Goal: Information Seeking & Learning: Learn about a topic

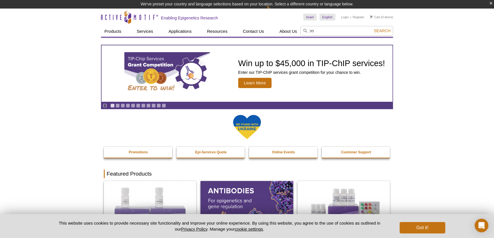
type input "מ"
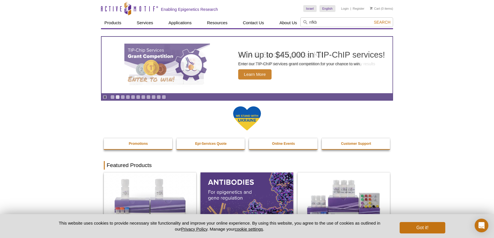
type input "nfkb"
click at [372, 20] on button "Search" at bounding box center [382, 22] width 20 height 5
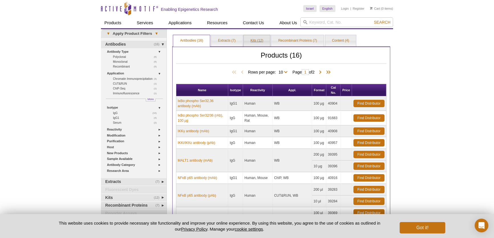
click at [255, 43] on link "Kits (12)" at bounding box center [257, 40] width 27 height 11
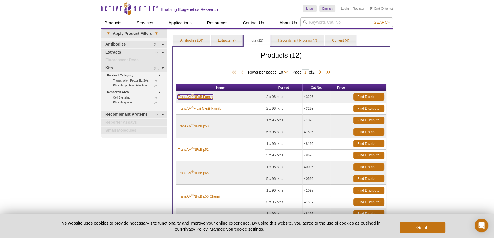
click at [201, 97] on link "TransAM ® NFκB Family" at bounding box center [195, 96] width 35 height 5
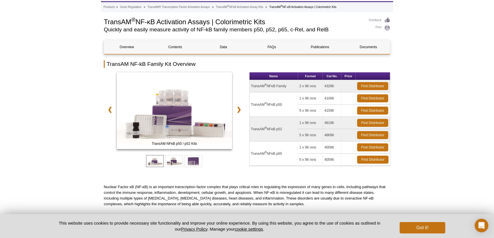
scroll to position [52, 0]
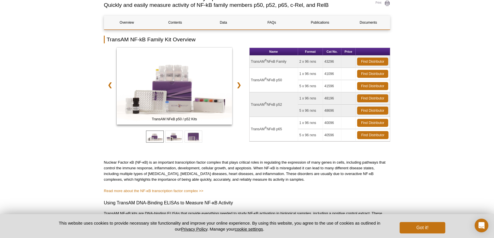
click at [274, 81] on td "TransAM ® NFκB p50" at bounding box center [274, 80] width 49 height 25
click at [276, 79] on td "TransAM ® NFκB p50" at bounding box center [274, 80] width 49 height 25
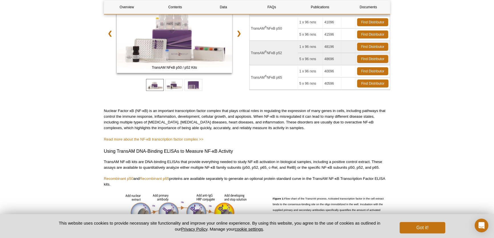
scroll to position [78, 0]
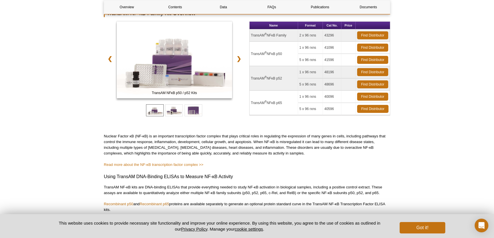
click at [271, 53] on td "TransAM ® NFκB p50" at bounding box center [274, 54] width 49 height 25
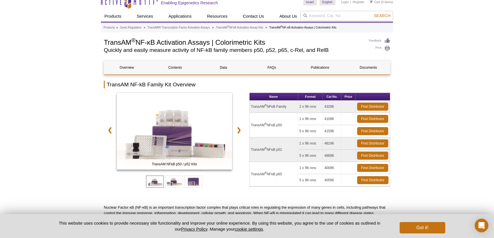
scroll to position [0, 0]
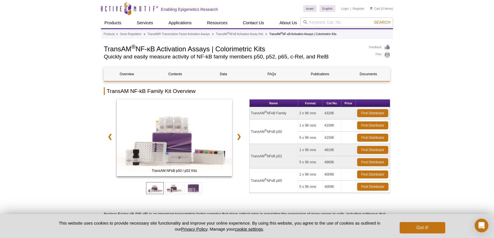
drag, startPoint x: 104, startPoint y: 49, endPoint x: 275, endPoint y: 51, distance: 170.7
click at [275, 51] on h1 "TransAM ® NF-κB Activation Assays | Colorimetric Kits" at bounding box center [233, 48] width 259 height 9
copy h1 "TransAM ® NF-κB Activation Assays | Colorimetric Kits"
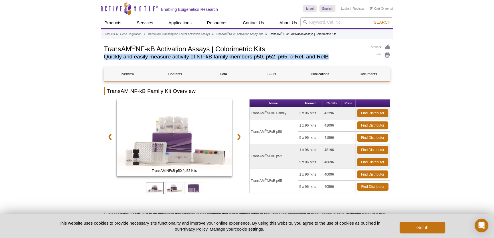
drag, startPoint x: 105, startPoint y: 57, endPoint x: 336, endPoint y: 57, distance: 231.2
click at [336, 57] on h2 "Quickly and easily measure activity of NF-kB family members p50, p52, p65, c-Re…" at bounding box center [233, 56] width 259 height 5
copy h2 "Quickly and easily measure activity of NF-kB family members p50, p52, p65, c-Re…"
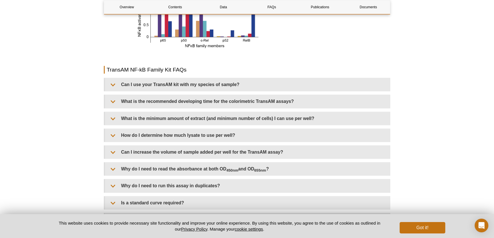
scroll to position [700, 0]
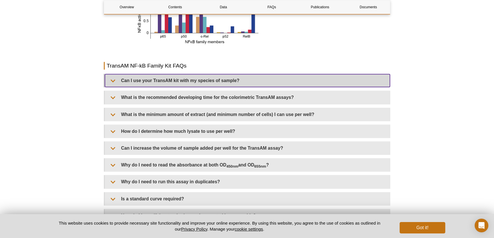
click at [205, 83] on summary "Can I use your TransAM kit with my species of sample?" at bounding box center [247, 80] width 285 height 13
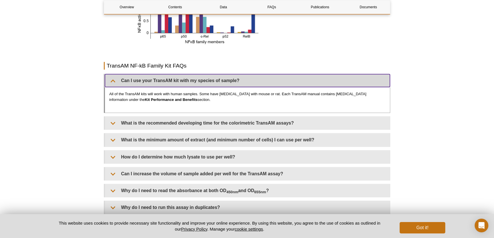
click at [205, 83] on summary "Can I use your TransAM kit with my species of sample?" at bounding box center [247, 80] width 285 height 13
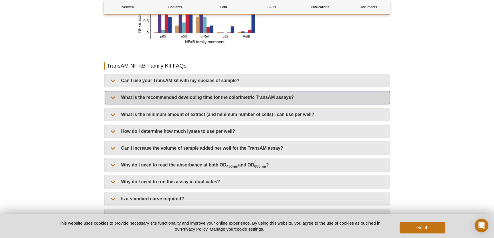
click at [198, 99] on summary "What is the recommended developing time for the colorimetric TransAM assays?" at bounding box center [247, 97] width 285 height 13
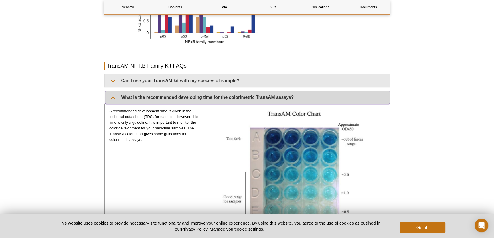
click at [199, 99] on summary "What is the recommended developing time for the colorimetric TransAM assays?" at bounding box center [247, 97] width 285 height 13
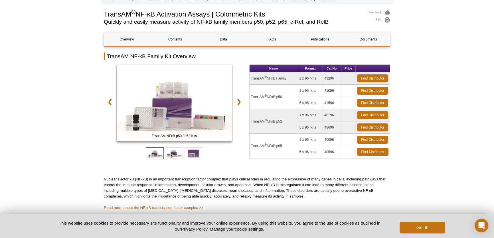
scroll to position [0, 0]
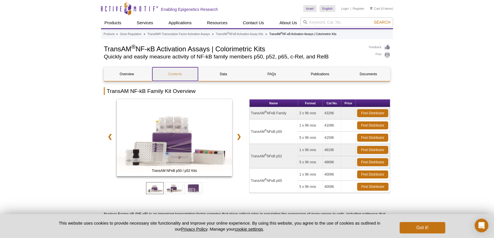
click at [182, 76] on link "Contents" at bounding box center [174, 74] width 45 height 14
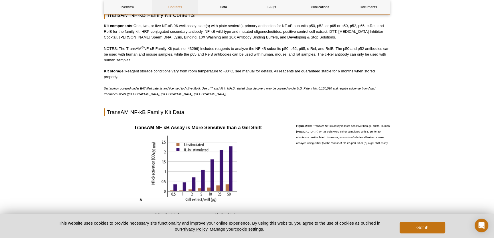
scroll to position [366, 0]
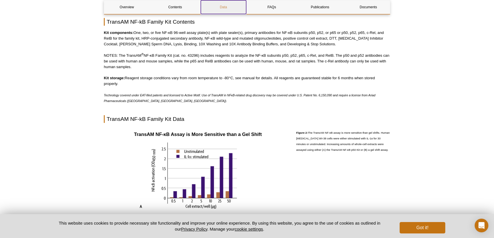
click at [224, 10] on link "Data" at bounding box center [223, 7] width 45 height 14
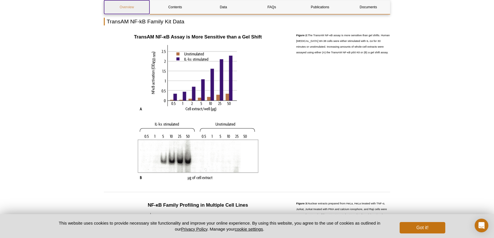
click at [140, 6] on link "Overview" at bounding box center [126, 7] width 45 height 14
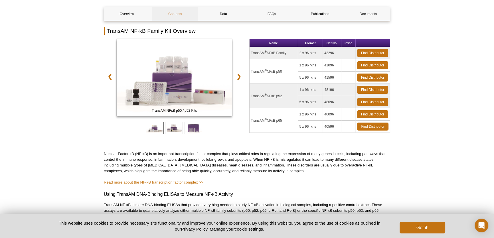
scroll to position [55, 0]
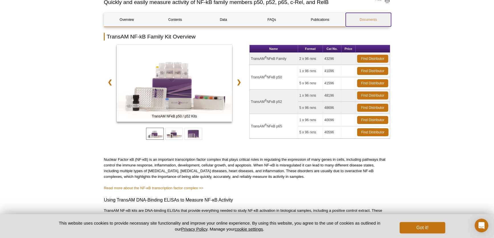
click at [362, 20] on link "Documents" at bounding box center [368, 20] width 45 height 14
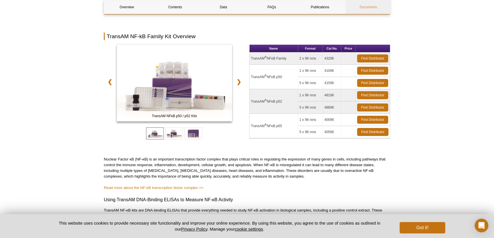
scroll to position [1319, 0]
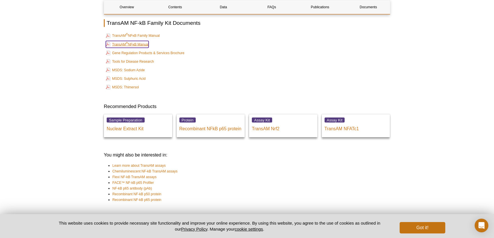
click at [140, 42] on link "TransAM ® NFκB Manual" at bounding box center [127, 44] width 43 height 7
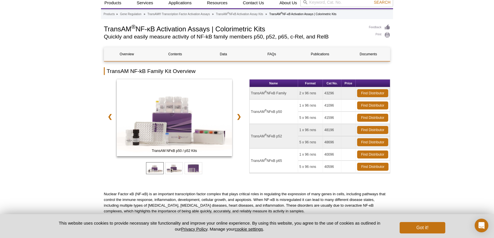
scroll to position [0, 0]
